Goal: Task Accomplishment & Management: Manage account settings

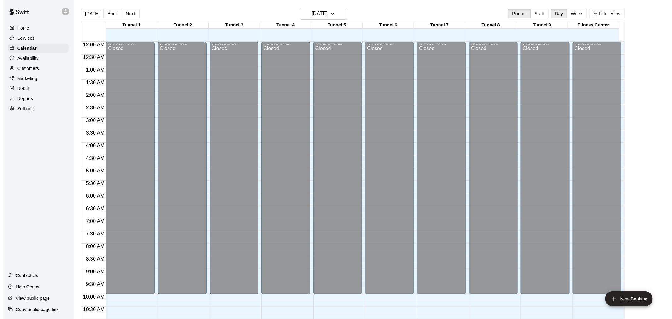
scroll to position [320, 0]
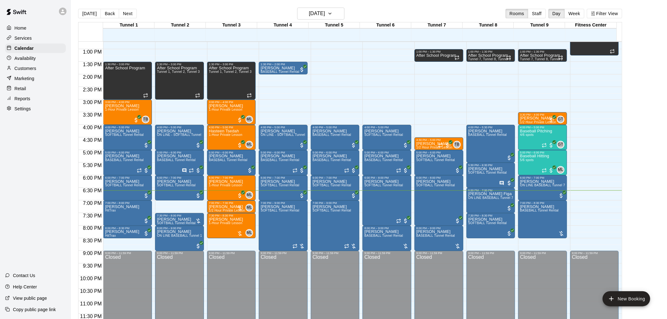
click at [44, 103] on div "Reports" at bounding box center [35, 98] width 61 height 9
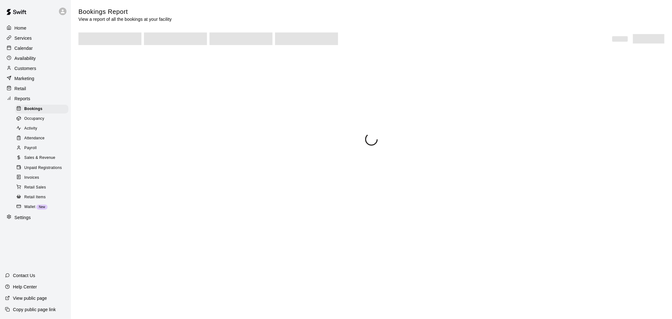
click at [40, 70] on div "Customers" at bounding box center [35, 68] width 61 height 9
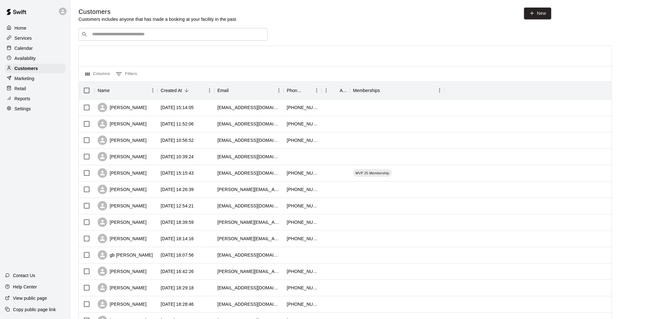
click at [163, 31] on div "​ ​" at bounding box center [172, 34] width 189 height 13
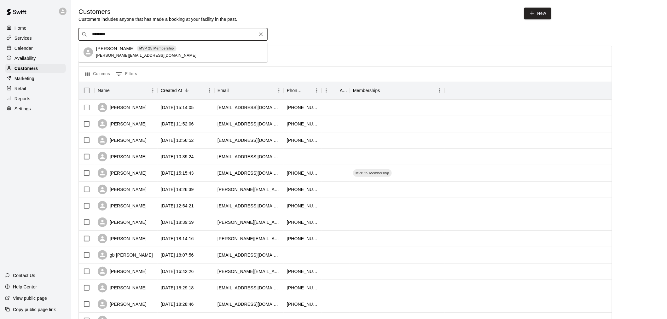
type input "*********"
click at [162, 47] on p "MVP 25 Membership" at bounding box center [156, 48] width 35 height 5
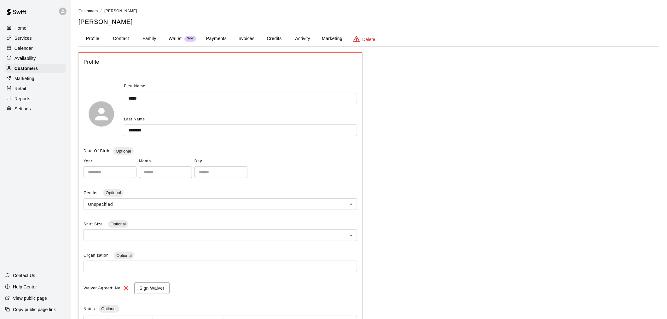
click at [209, 42] on button "Payments" at bounding box center [216, 38] width 31 height 15
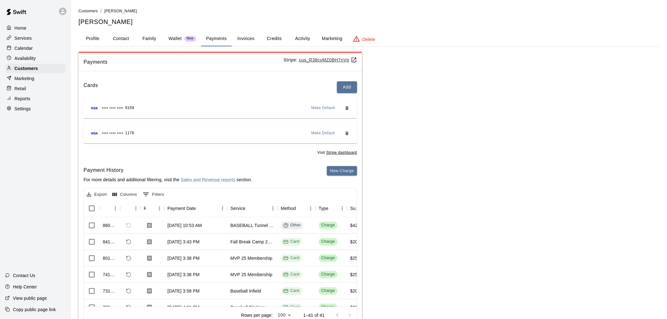
click at [249, 37] on button "Invoices" at bounding box center [246, 38] width 28 height 15
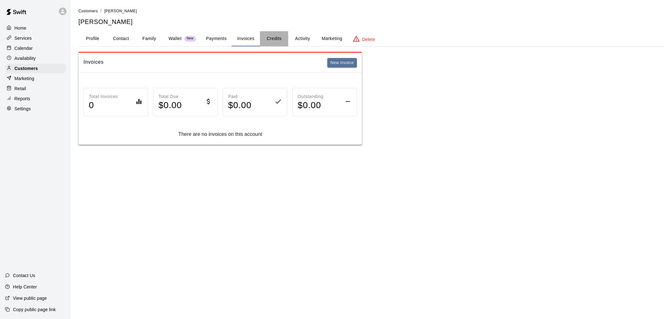
click at [276, 35] on button "Credits" at bounding box center [274, 38] width 28 height 15
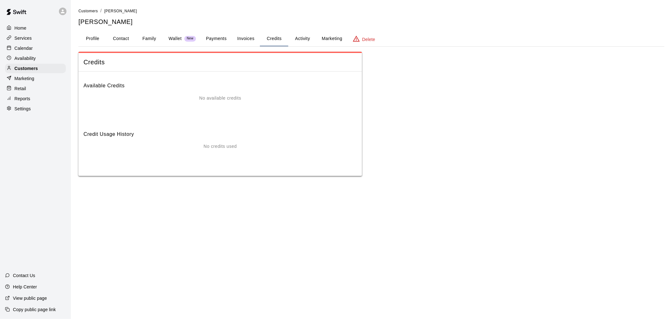
click at [285, 35] on button "Credits" at bounding box center [274, 38] width 28 height 15
click at [310, 38] on button "Activity" at bounding box center [302, 38] width 28 height 15
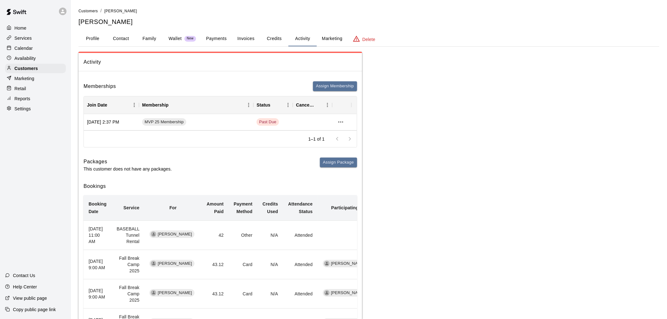
click at [203, 39] on button "Payments" at bounding box center [216, 38] width 31 height 15
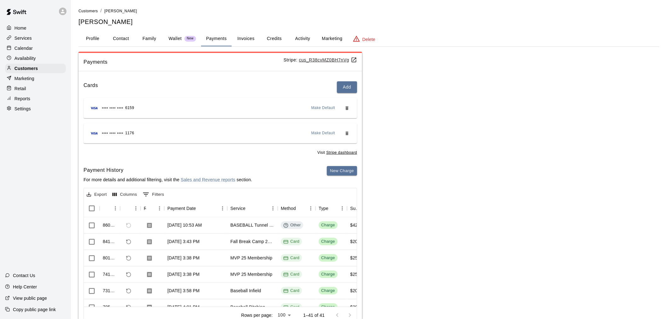
drag, startPoint x: 408, startPoint y: 192, endPoint x: 200, endPoint y: 74, distance: 238.4
click at [200, 74] on div "Payments Stripe: cus_R38cvMZ0BH7nVg Cards Add **** **** **** 6159 Make Default …" at bounding box center [219, 191] width 283 height 279
click at [351, 90] on button "Add" at bounding box center [347, 87] width 20 height 12
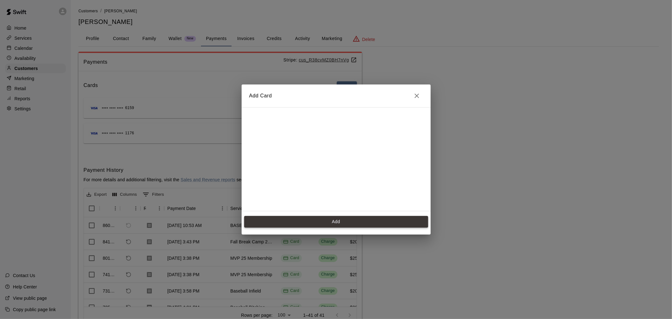
scroll to position [126, 0]
click at [358, 216] on button "Add" at bounding box center [336, 222] width 184 height 12
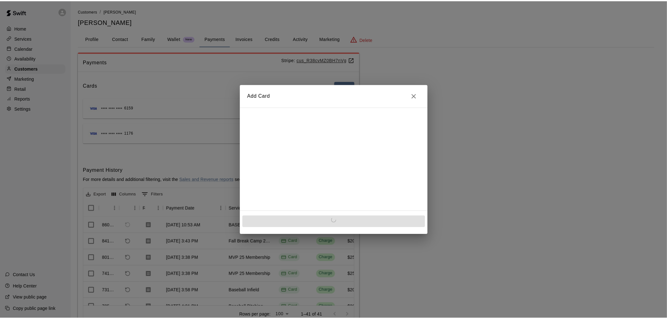
scroll to position [0, 0]
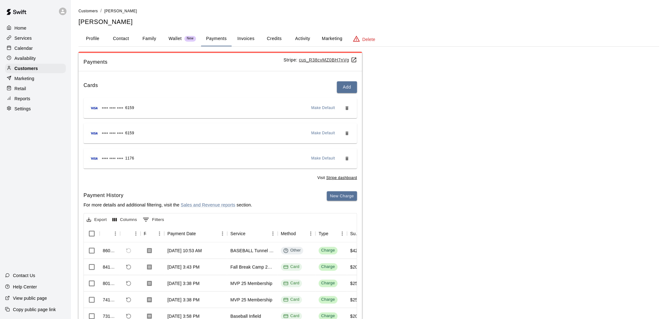
click at [322, 109] on span "Make Default" at bounding box center [323, 108] width 24 height 6
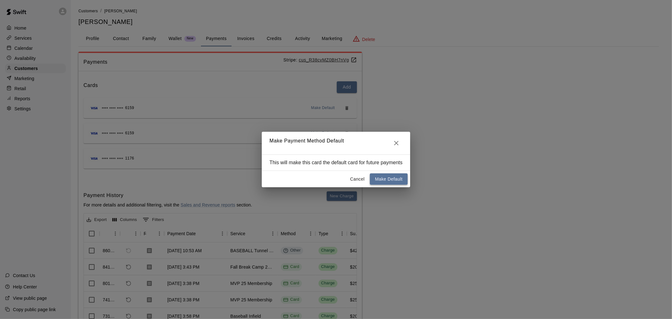
click at [393, 176] on button "Make Default" at bounding box center [388, 179] width 37 height 12
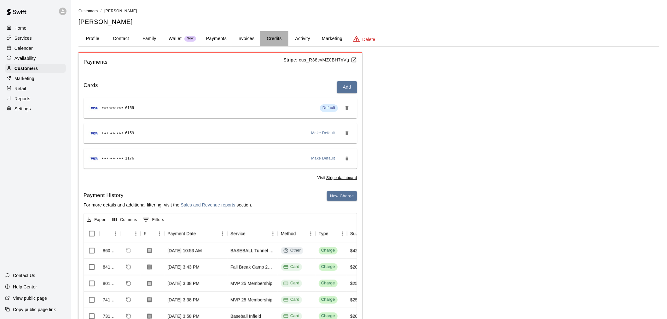
click at [270, 39] on button "Credits" at bounding box center [274, 38] width 28 height 15
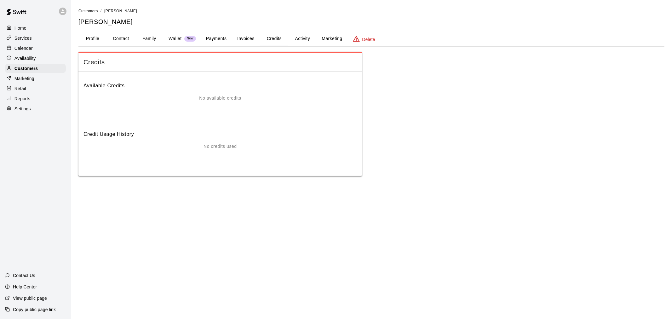
click at [293, 39] on button "Activity" at bounding box center [302, 38] width 28 height 15
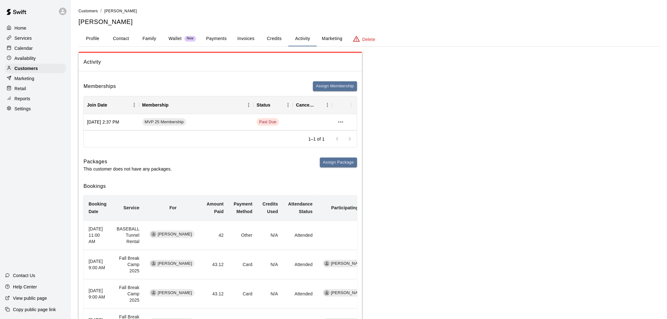
click at [217, 37] on button "Payments" at bounding box center [216, 38] width 31 height 15
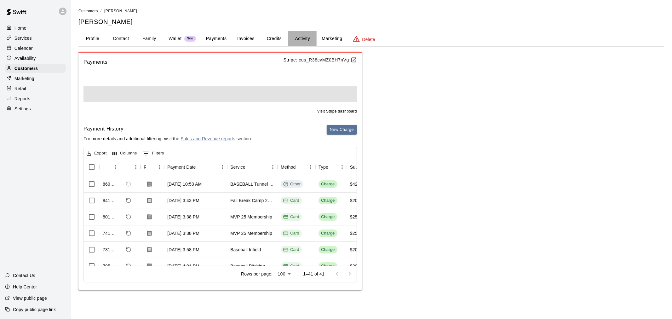
click at [306, 39] on button "Activity" at bounding box center [302, 38] width 28 height 15
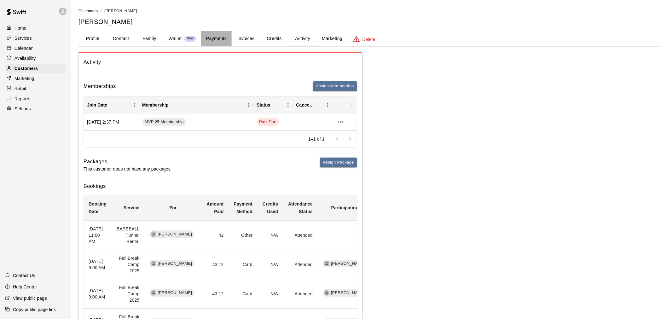
click at [205, 39] on button "Payments" at bounding box center [216, 38] width 31 height 15
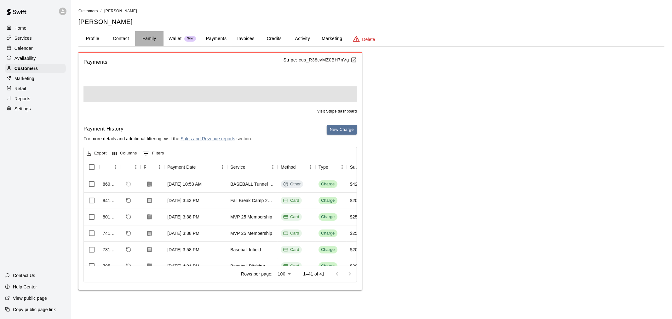
click at [148, 36] on button "Family" at bounding box center [149, 38] width 28 height 15
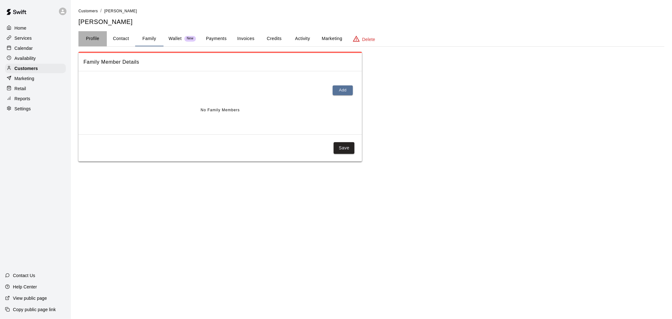
click at [103, 39] on button "Profile" at bounding box center [92, 38] width 28 height 15
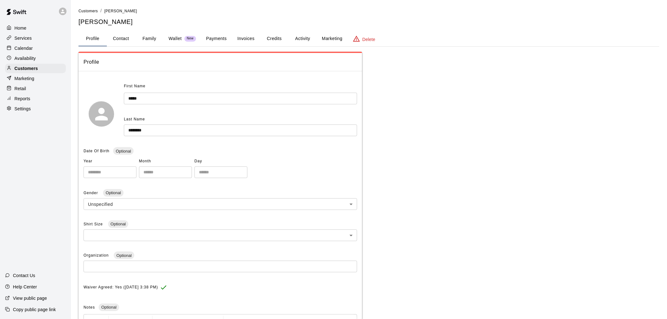
click at [27, 48] on p "Calendar" at bounding box center [23, 48] width 18 height 6
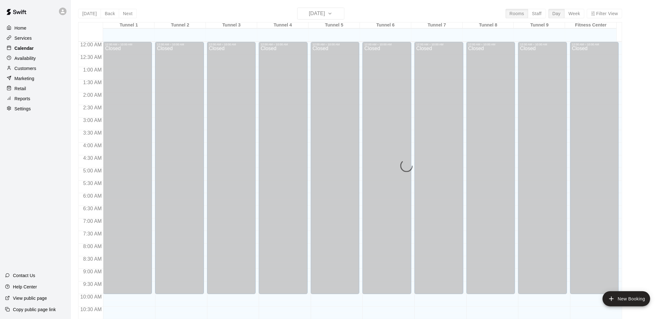
scroll to position [301, 0]
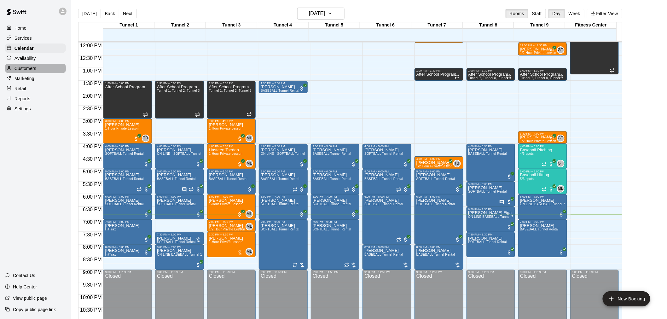
click at [49, 69] on div "Customers" at bounding box center [35, 68] width 61 height 9
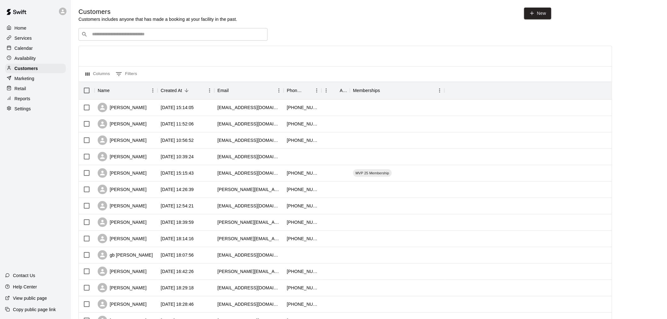
click at [137, 39] on div "​ ​" at bounding box center [172, 34] width 189 height 13
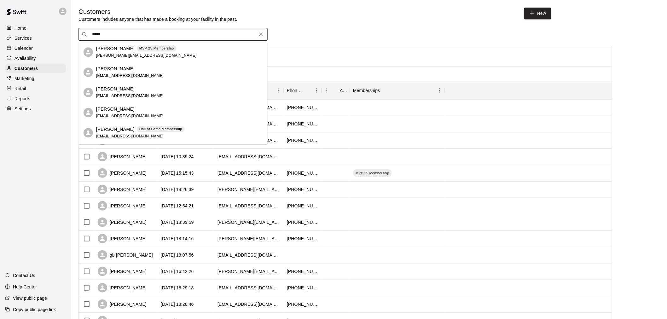
type input "*****"
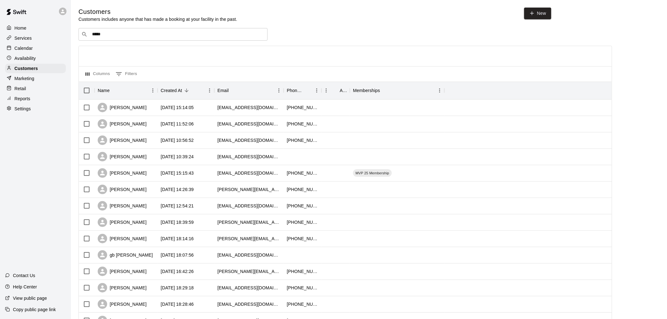
click at [40, 49] on div "Calendar" at bounding box center [35, 47] width 61 height 9
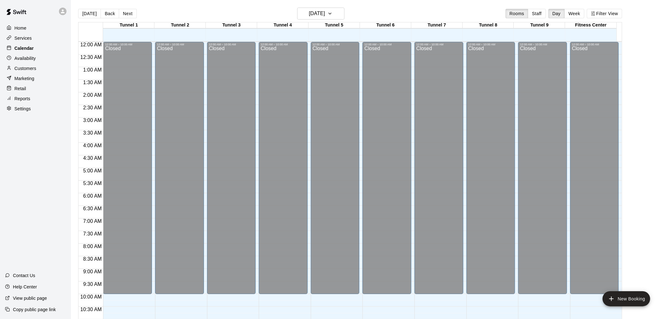
scroll to position [301, 0]
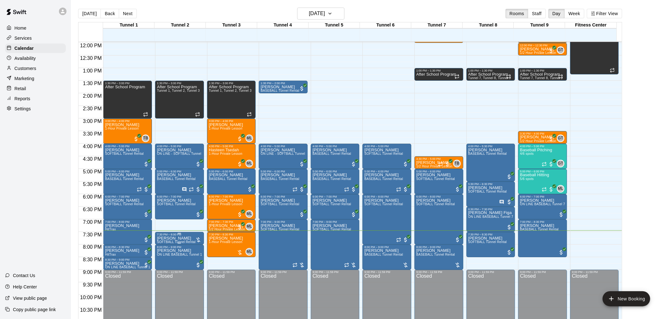
drag, startPoint x: 5, startPoint y: 54, endPoint x: 183, endPoint y: 240, distance: 258.0
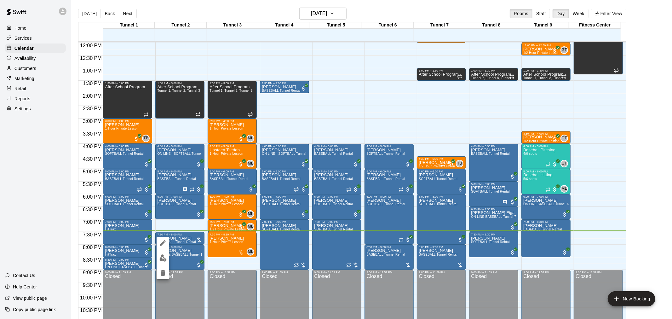
click at [164, 255] on img "edit" at bounding box center [162, 257] width 7 height 7
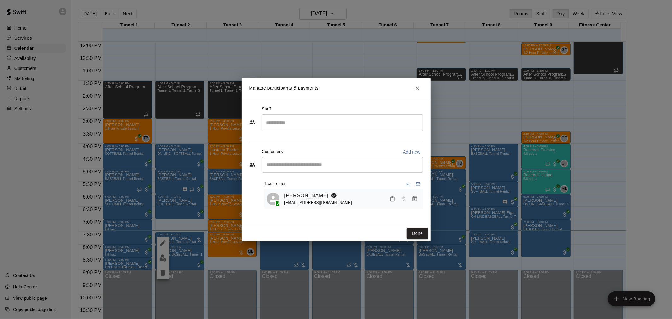
click at [417, 199] on icon "Manage bookings & payment" at bounding box center [414, 198] width 5 height 5
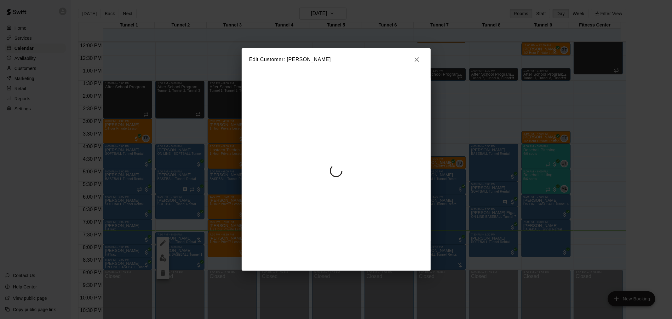
click at [423, 64] on h2 "Edit Customer: [PERSON_NAME]" at bounding box center [336, 59] width 189 height 23
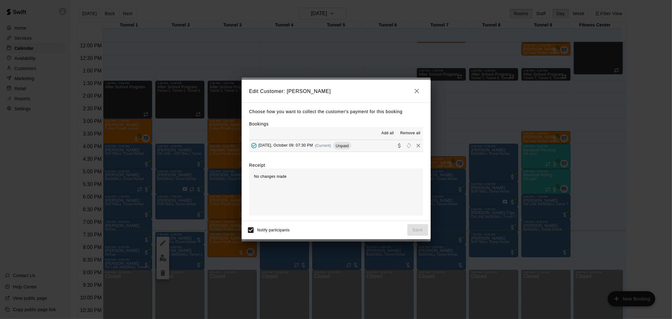
click at [421, 64] on div "Edit Customer: [PERSON_NAME] Choose how you want to collect the customer's paym…" at bounding box center [336, 159] width 672 height 319
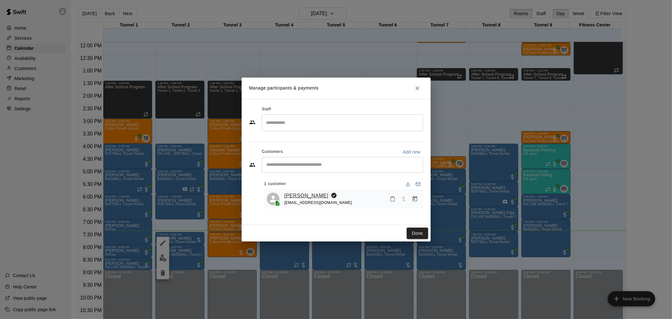
click at [298, 194] on link "[PERSON_NAME]" at bounding box center [306, 196] width 44 height 8
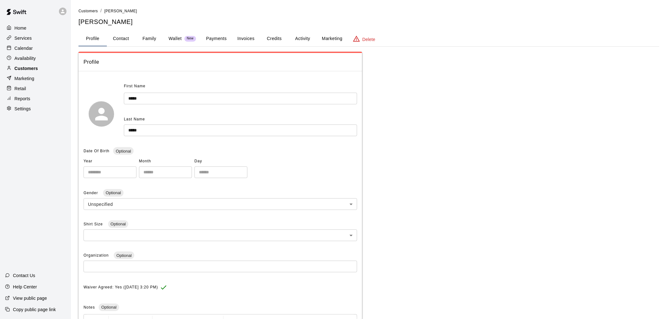
click at [37, 69] on p "Customers" at bounding box center [25, 68] width 23 height 6
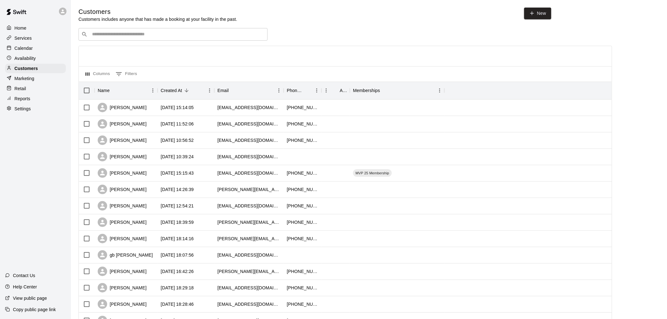
click at [196, 30] on div "​ ​" at bounding box center [172, 34] width 189 height 13
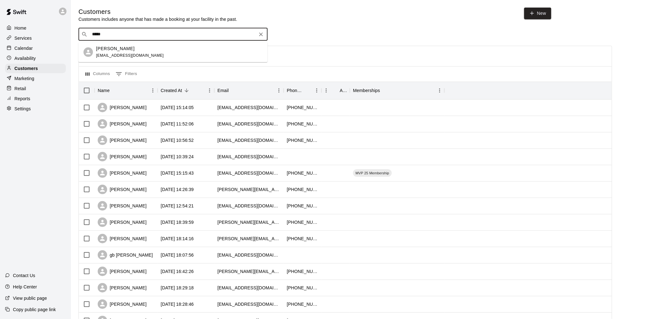
type input "*****"
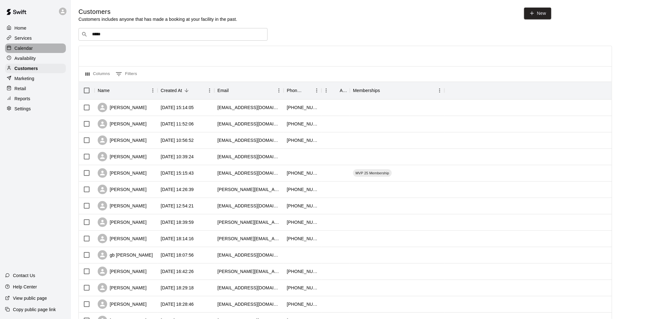
click at [51, 48] on div "Calendar" at bounding box center [35, 47] width 61 height 9
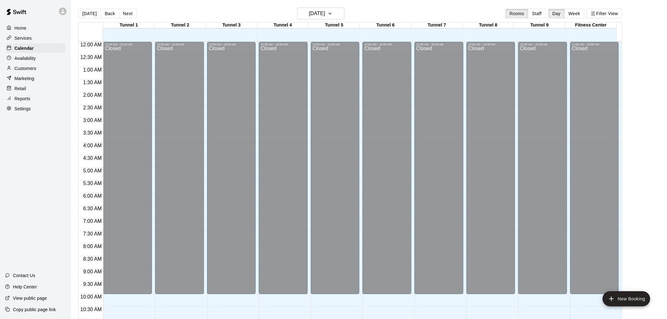
scroll to position [301, 0]
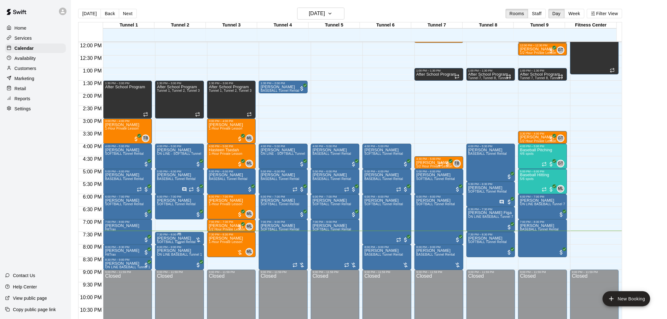
click at [167, 238] on p "[PERSON_NAME]" at bounding box center [176, 238] width 39 height 0
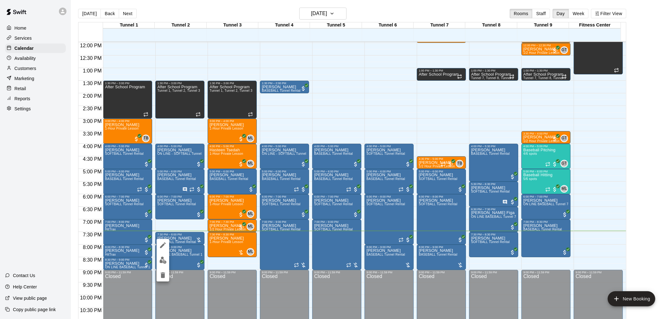
click at [164, 257] on img "edit" at bounding box center [162, 259] width 7 height 7
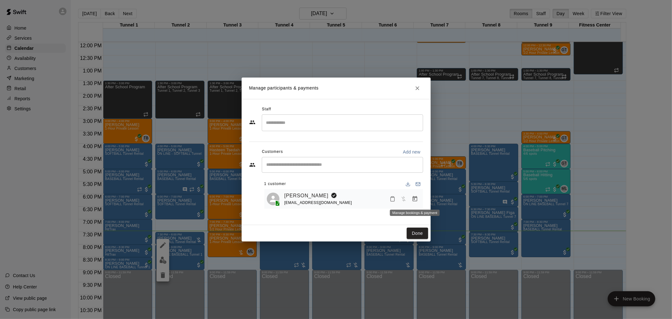
click at [410, 199] on button "Manage bookings & payment" at bounding box center [414, 198] width 11 height 11
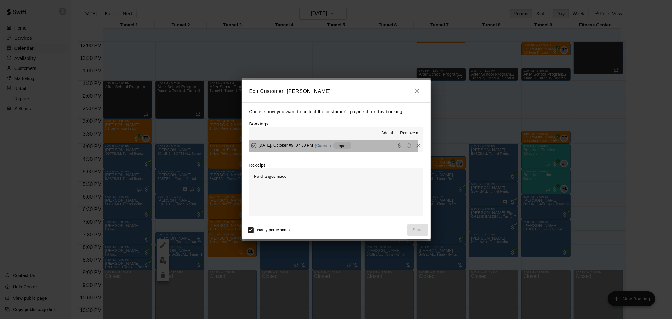
click at [329, 147] on span "(Current)" at bounding box center [323, 145] width 16 height 4
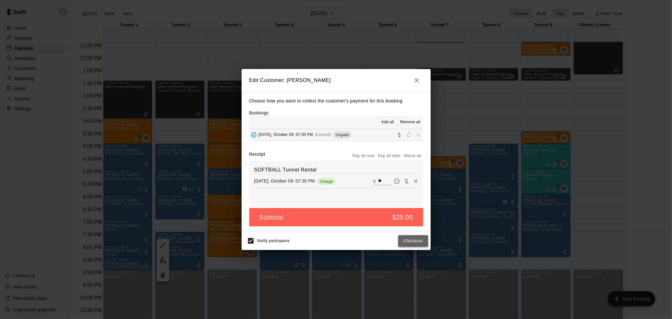
click at [415, 238] on button "Checkout" at bounding box center [413, 241] width 30 height 12
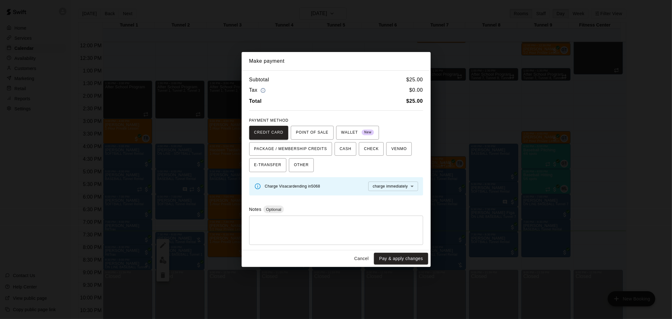
click at [402, 260] on button "Pay & apply changes" at bounding box center [401, 259] width 54 height 12
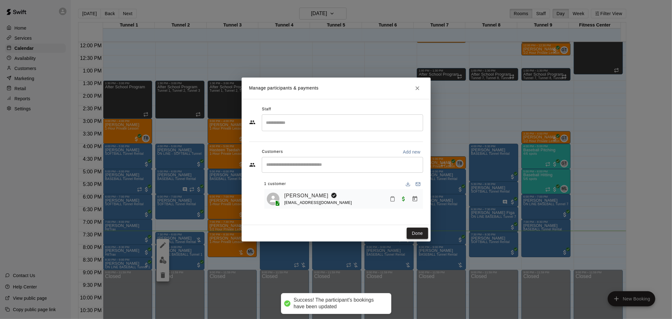
click at [416, 234] on button "Done" at bounding box center [417, 233] width 21 height 12
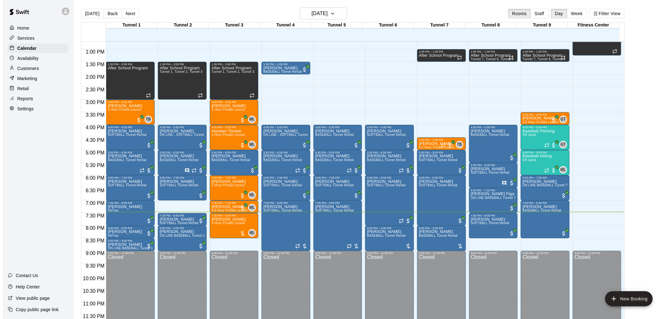
scroll to position [10, 0]
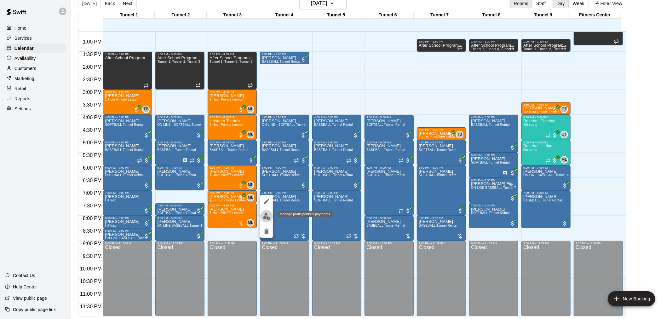
click at [268, 218] on img "edit" at bounding box center [266, 216] width 7 height 7
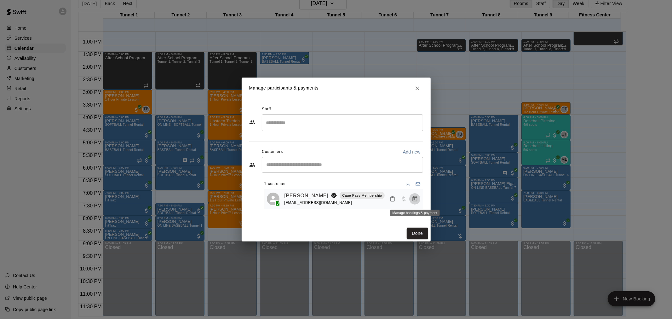
click at [414, 203] on button "Manage bookings & payment" at bounding box center [414, 198] width 11 height 11
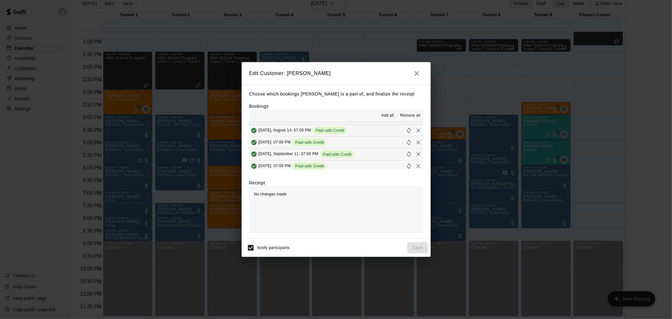
scroll to position [175, 0]
click at [337, 142] on span "Unpaid" at bounding box center [342, 142] width 18 height 5
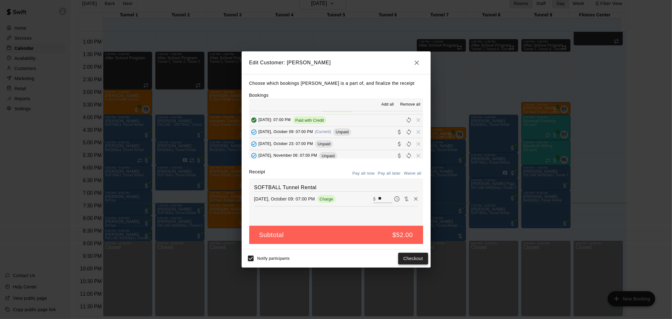
click at [418, 261] on button "Checkout" at bounding box center [413, 259] width 30 height 12
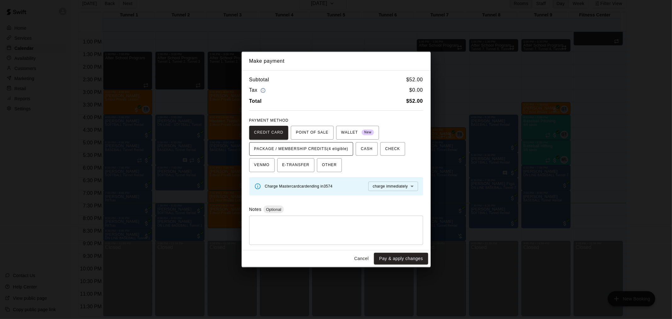
click at [329, 149] on span "PACKAGE / MEMBERSHIP CREDITS (4 eligible)" at bounding box center [301, 149] width 94 height 10
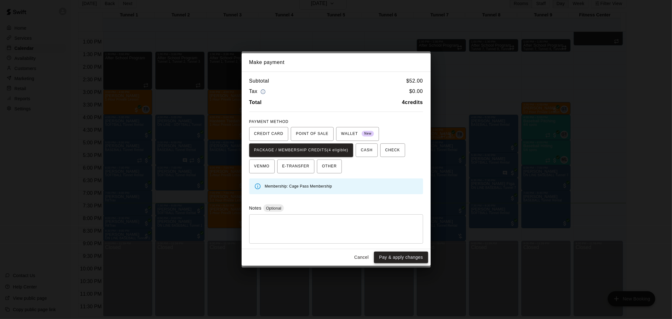
click at [399, 257] on button "Pay & apply changes" at bounding box center [401, 257] width 54 height 12
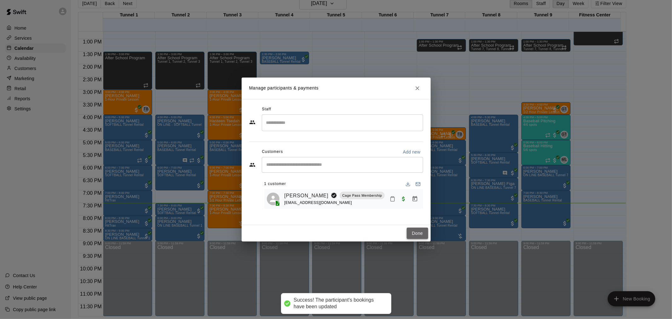
click at [418, 234] on button "Done" at bounding box center [417, 233] width 21 height 12
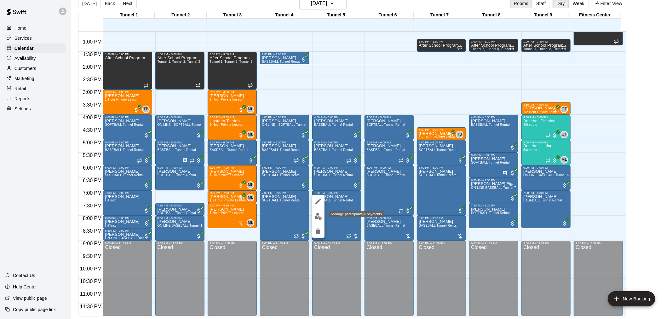
click at [322, 214] on button "edit" at bounding box center [318, 216] width 13 height 12
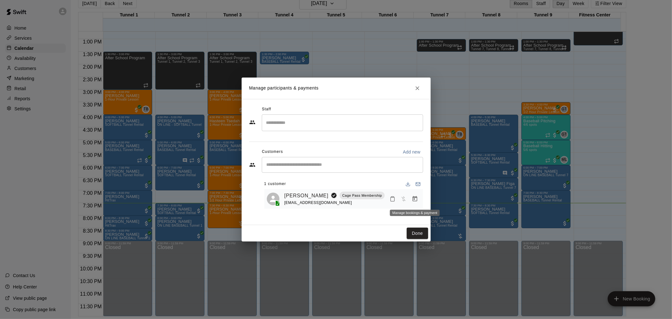
click at [412, 197] on icon "Manage bookings & payment" at bounding box center [415, 199] width 6 height 6
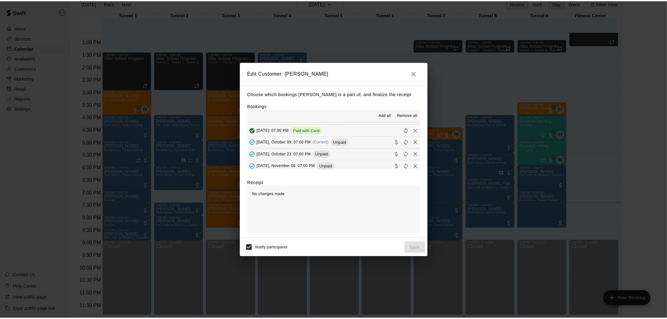
scroll to position [140, 0]
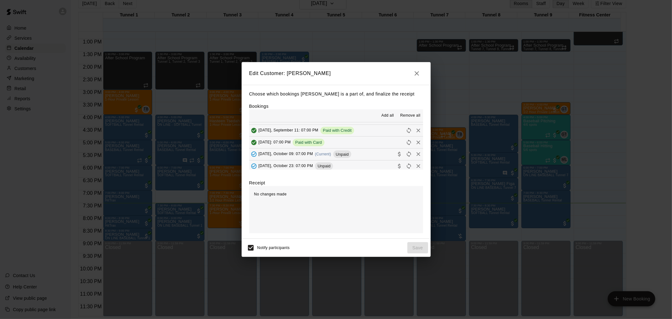
click at [351, 153] on span "Unpaid" at bounding box center [342, 154] width 18 height 5
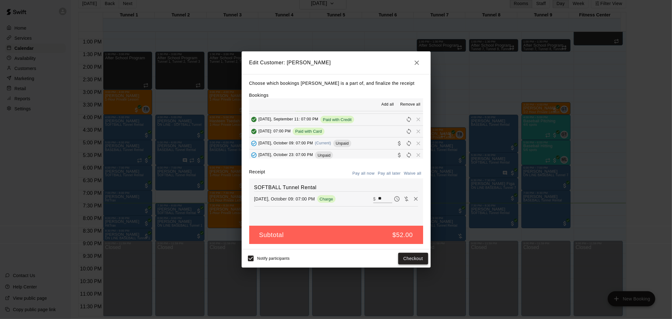
click at [415, 259] on button "Checkout" at bounding box center [413, 259] width 30 height 12
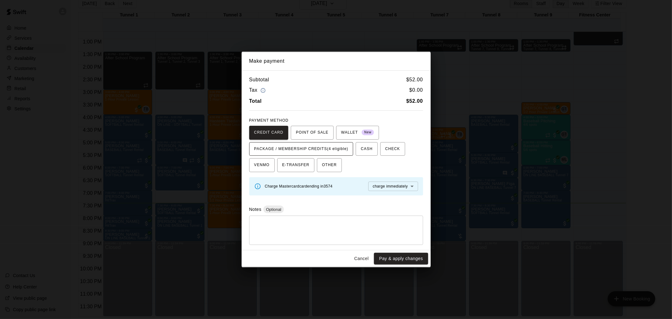
click at [331, 147] on span "PACKAGE / MEMBERSHIP CREDITS (4 eligible)" at bounding box center [301, 149] width 94 height 10
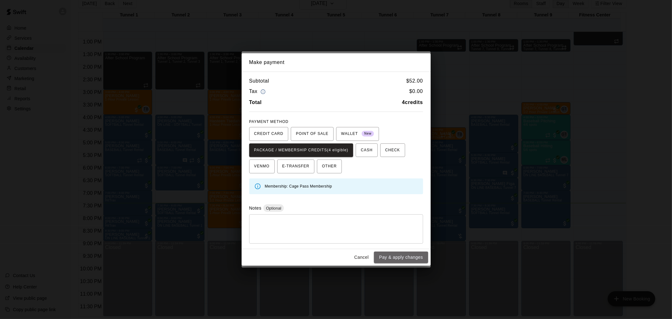
click at [393, 258] on button "Pay & apply changes" at bounding box center [401, 257] width 54 height 12
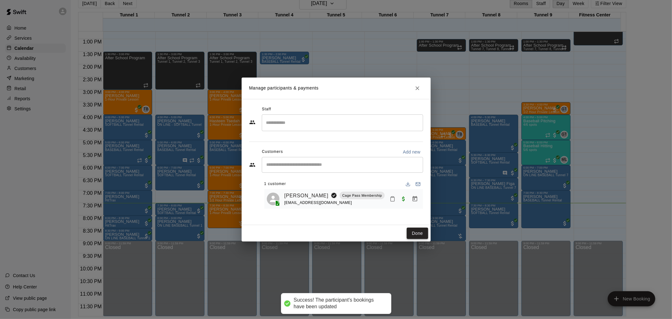
click at [420, 234] on button "Done" at bounding box center [417, 233] width 21 height 12
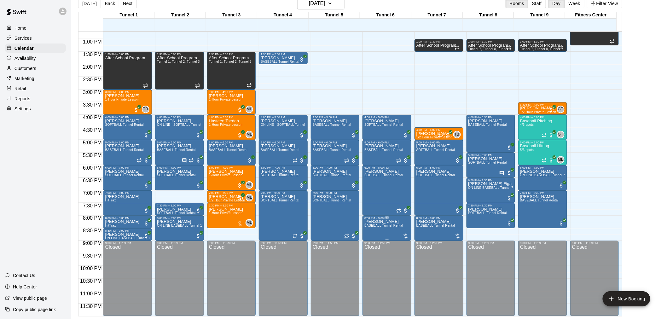
click at [388, 225] on span "BASEBALL Tunnel Rental" at bounding box center [383, 225] width 39 height 3
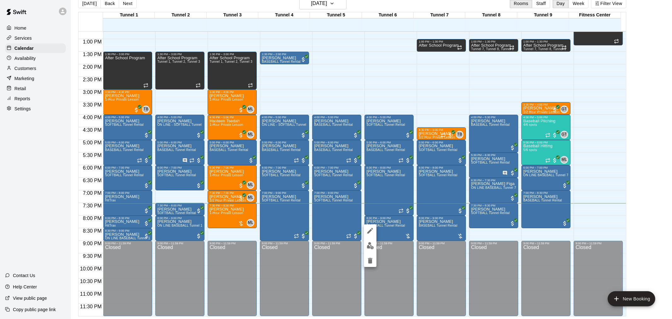
click at [372, 243] on img "edit" at bounding box center [370, 245] width 7 height 7
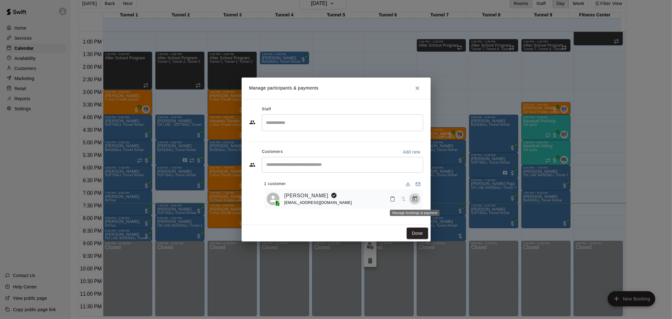
click at [410, 202] on button "Manage bookings & payment" at bounding box center [414, 198] width 11 height 11
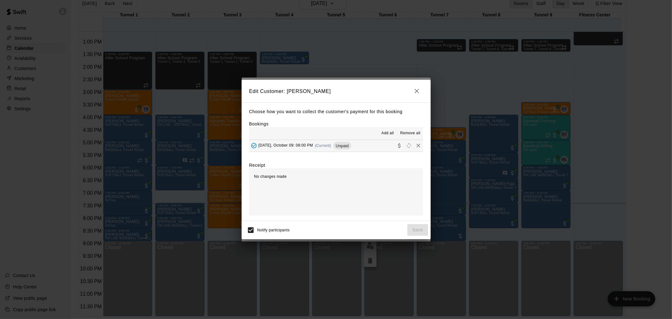
click at [418, 61] on div "Edit Customer: [PERSON_NAME] Choose how you want to collect the customer's paym…" at bounding box center [336, 159] width 672 height 319
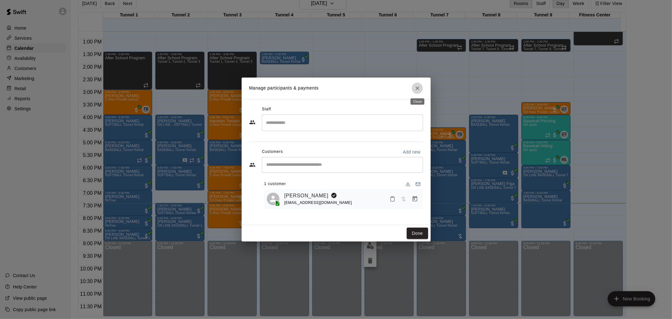
click at [417, 87] on icon "Close" at bounding box center [417, 88] width 6 height 6
